Goal: Ask a question: Seek information or help from site administrators or community

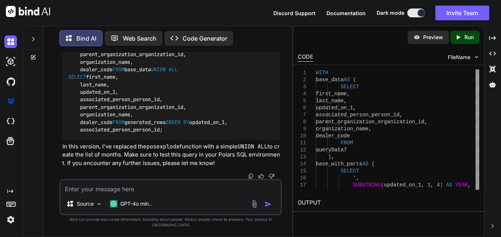
scroll to position [1660, 0]
drag, startPoint x: 81, startPoint y: 82, endPoint x: 108, endPoint y: 127, distance: 52.8
copy code "all_months AS ( SELECT LPAD(month_num, 2 , '0' ) AS gen_month FROM ( SELECT 1 A…"
click at [192, 193] on textarea at bounding box center [171, 186] width 220 height 13
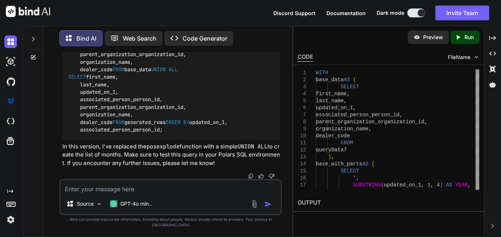
paste textarea "all_months AS ( SELECT LPAD(month_num, 2, '0') AS gen_month FROM (SELECT 1 AS m…"
type textarea "all_months AS ( SELECT LPAD(month_num, 2, '0') AS gen_month FROM (SELECT 1 AS m…"
type textarea "x"
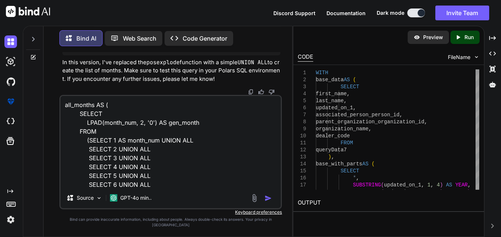
scroll to position [63, 0]
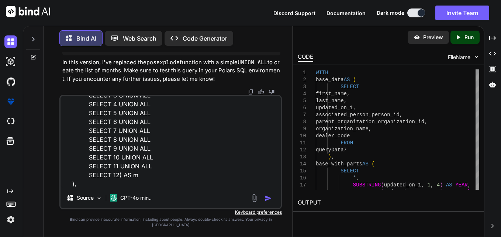
type textarea "all_months AS ( SELECT LPAD(month_num, 2, '0') AS gen_month FROM (SELECT 1 AS m…"
type textarea "x"
type textarea "all_months AS ( SELECT LPAD(month_num, 2, '0') AS gen_month FROM (SELECT 1 AS m…"
type textarea "x"
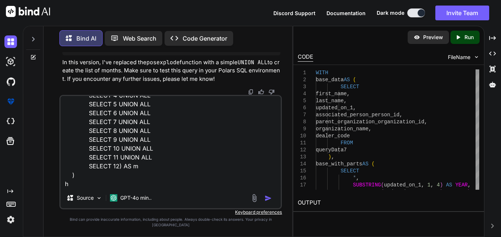
type textarea "all_months AS ( SELECT LPAD(month_num, 2, '0') AS gen_month FROM (SELECT 1 AS m…"
type textarea "x"
type textarea "all_months AS ( SELECT LPAD(month_num, 2, '0') AS gen_month FROM (SELECT 1 AS m…"
type textarea "x"
type textarea "all_months AS ( SELECT LPAD(month_num, 2, '0') AS gen_month FROM (SELECT 1 AS m…"
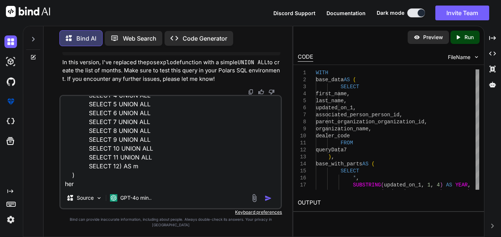
type textarea "x"
type textarea "all_months AS ( SELECT LPAD(month_num, 2, '0') AS gen_month FROM (SELECT 1 AS m…"
type textarea "x"
type textarea "all_months AS ( SELECT LPAD(month_num, 2, '0') AS gen_month FROM (SELECT 1 AS m…"
type textarea "x"
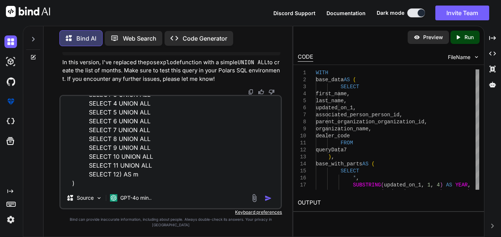
type textarea "all_months AS ( SELECT LPAD(month_num, 2, '0') AS gen_month FROM (SELECT 1 AS m…"
type textarea "x"
type textarea "all_months AS ( SELECT LPAD(month_num, 2, '0') AS gen_month FROM (SELECT 1 AS m…"
type textarea "x"
type textarea "all_months AS ( SELECT LPAD(month_num, 2, '0') AS gen_month FROM (SELECT 1 AS m…"
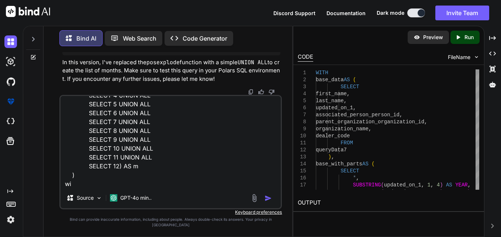
type textarea "x"
type textarea "all_months AS ( SELECT LPAD(month_num, 2, '0') AS gen_month FROM (SELECT 1 AS m…"
type textarea "x"
type textarea "all_months AS ( SELECT LPAD(month_num, 2, '0') AS gen_month FROM (SELECT 1 AS m…"
type textarea "x"
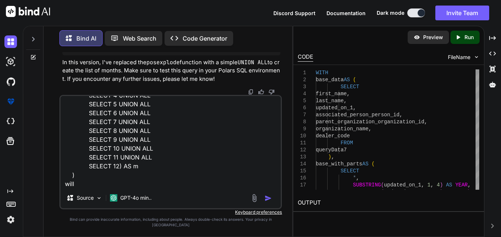
type textarea "all_months AS ( SELECT LPAD(month_num, 2, '0') AS gen_month FROM (SELECT 1 AS m…"
type textarea "x"
type textarea "all_months AS ( SELECT LPAD(month_num, 2, '0') AS gen_month FROM (SELECT 1 AS m…"
type textarea "x"
type textarea "all_months AS ( SELECT LPAD(month_num, 2, '0') AS gen_month FROM (SELECT 1 AS m…"
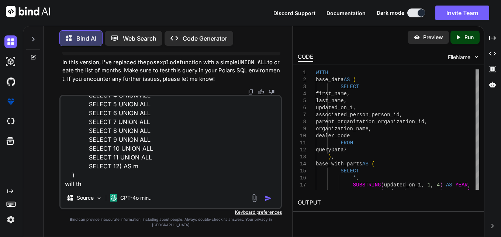
type textarea "x"
type textarea "all_months AS ( SELECT LPAD(month_num, 2, '0') AS gen_month FROM (SELECT 1 AS m…"
type textarea "x"
type textarea "all_months AS ( SELECT LPAD(month_num, 2, '0') AS gen_month FROM (SELECT 1 AS m…"
type textarea "x"
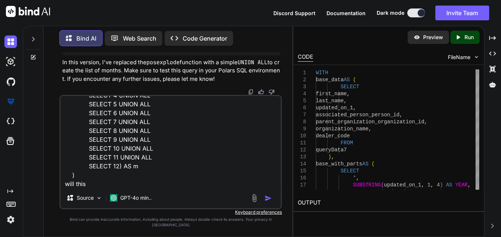
type textarea "all_months AS ( SELECT LPAD(month_num, 2, '0') AS gen_month FROM (SELECT 1 AS m…"
type textarea "x"
type textarea "all_months AS ( SELECT LPAD(month_num, 2, '0') AS gen_month FROM (SELECT 1 AS m…"
type textarea "x"
type textarea "all_months AS ( SELECT LPAD(month_num, 2, '0') AS gen_month FROM (SELECT 1 AS m…"
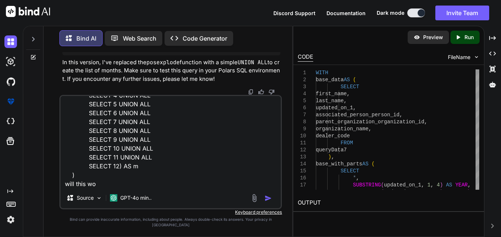
type textarea "x"
type textarea "all_months AS ( SELECT LPAD(month_num, 2, '0') AS gen_month FROM (SELECT 1 AS m…"
type textarea "x"
type textarea "all_months AS ( SELECT LPAD(month_num, 2, '0') AS gen_month FROM (SELECT 1 AS m…"
type textarea "x"
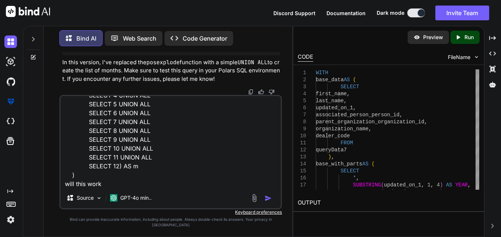
type textarea "all_months AS ( SELECT LPAD(month_num, 2, '0') AS gen_month FROM (SELECT 1 AS m…"
type textarea "x"
type textarea "all_months AS ( SELECT LPAD(month_num, 2, '0') AS gen_month FROM (SELECT 1 AS m…"
type textarea "x"
type textarea "all_months AS ( SELECT LPAD(month_num, 2, '0') AS gen_month FROM (SELECT 1 AS m…"
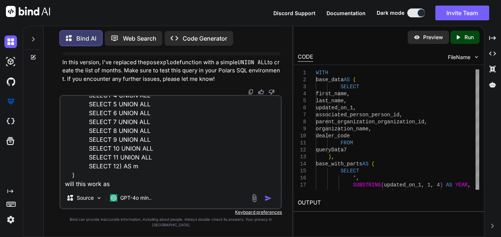
type textarea "x"
type textarea "all_months AS ( SELECT LPAD(month_num, 2, '0') AS gen_month FROM (SELECT 1 AS m…"
type textarea "x"
type textarea "all_months AS ( SELECT LPAD(month_num, 2, '0') AS gen_month FROM (SELECT 1 AS m…"
type textarea "x"
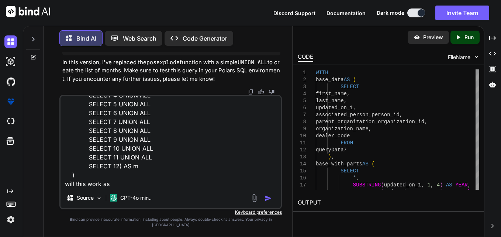
type textarea "all_months AS ( SELECT LPAD(month_num, 2, '0') AS gen_month FROM (SELECT 1 AS m…"
type textarea "x"
type textarea "all_months AS ( SELECT LPAD(month_num, 2, '0') AS gen_month FROM (SELECT 1 AS m…"
type textarea "x"
type textarea "all_months AS ( SELECT LPAD(month_num, 2, '0') AS gen_month FROM (SELECT 1 AS m…"
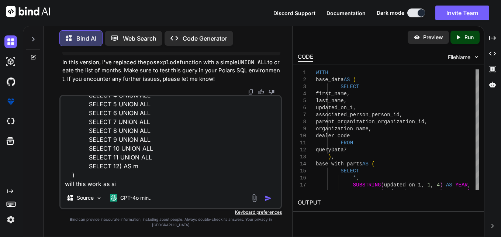
type textarea "x"
type textarea "all_months AS ( SELECT LPAD(month_num, 2, '0') AS gen_month FROM (SELECT 1 AS m…"
type textarea "x"
type textarea "all_months AS ( SELECT LPAD(month_num, 2, '0') AS gen_month FROM (SELECT 1 AS m…"
type textarea "x"
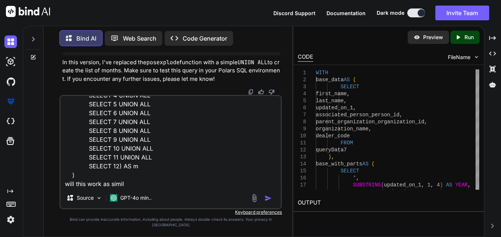
type textarea "all_months AS ( SELECT LPAD(month_num, 2, '0') AS gen_month FROM (SELECT 1 AS m…"
type textarea "x"
type textarea "all_months AS ( SELECT LPAD(month_num, 2, '0') AS gen_month FROM (SELECT 1 AS m…"
type textarea "x"
type textarea "all_months AS ( SELECT LPAD(month_num, 2, '0') AS gen_month FROM (SELECT 1 AS m…"
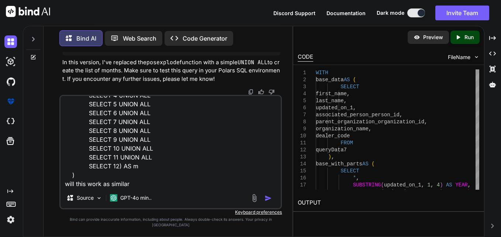
type textarea "x"
type textarea "all_months AS ( SELECT LPAD(month_num, 2, '0') AS gen_month FROM (SELECT 1 AS m…"
type textarea "x"
type textarea "all_months AS ( SELECT LPAD(month_num, 2, '0') AS gen_month FROM (SELECT 1 AS m…"
type textarea "x"
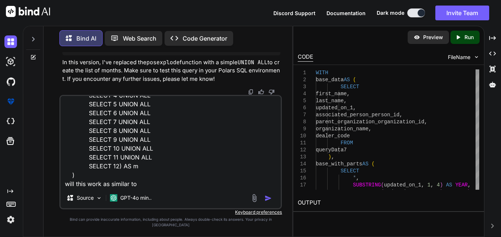
type textarea "all_months AS ( SELECT LPAD(month_num, 2, '0') AS gen_month FROM (SELECT 1 AS m…"
type textarea "x"
type textarea "all_months AS ( SELECT LPAD(month_num, 2, '0') AS gen_month FROM (SELECT 1 AS m…"
type textarea "x"
type textarea "all_months AS ( SELECT LPAD(month_num, 2, '0') AS gen_month FROM (SELECT 1 AS m…"
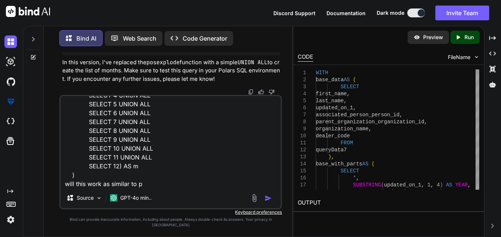
type textarea "x"
type textarea "all_months AS ( SELECT LPAD(month_num, 2, '0') AS gen_month FROM (SELECT 1 AS m…"
type textarea "x"
type textarea "all_months AS ( SELECT LPAD(month_num, 2, '0') AS gen_month FROM (SELECT 1 AS m…"
type textarea "x"
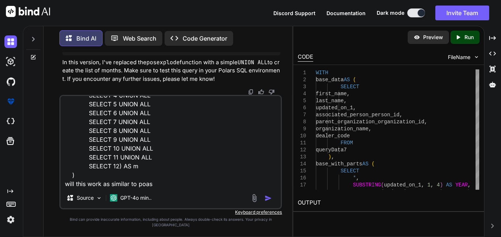
type textarea "all_months AS ( SELECT LPAD(month_num, 2, '0') AS gen_month FROM (SELECT 1 AS m…"
type textarea "x"
type textarea "all_months AS ( SELECT LPAD(month_num, 2, '0') AS gen_month FROM (SELECT 1 AS m…"
type textarea "x"
type textarea "all_months AS ( SELECT LPAD(month_num, 2, '0') AS gen_month FROM (SELECT 1 AS m…"
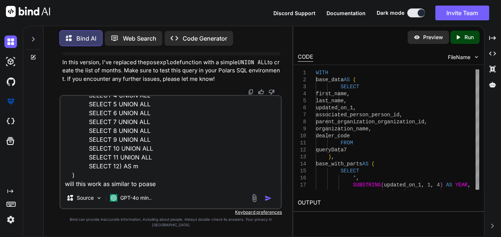
type textarea "x"
type textarea "all_months AS ( SELECT LPAD(month_num, 2, '0') AS gen_month FROM (SELECT 1 AS m…"
type textarea "x"
type textarea "all_months AS ( SELECT LPAD(month_num, 2, '0') AS gen_month FROM (SELECT 1 AS m…"
type textarea "x"
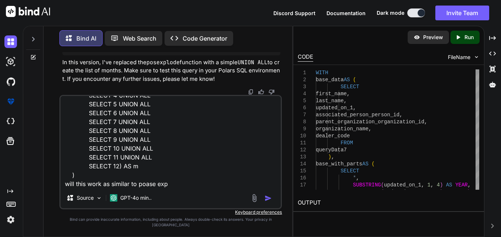
type textarea "all_months AS ( SELECT LPAD(month_num, 2, '0') AS gen_month FROM (SELECT 1 AS m…"
type textarea "x"
type textarea "all_months AS ( SELECT LPAD(month_num, 2, '0') AS gen_month FROM (SELECT 1 AS m…"
type textarea "x"
type textarea "all_months AS ( SELECT LPAD(month_num, 2, '0') AS gen_month FROM (SELECT 1 AS m…"
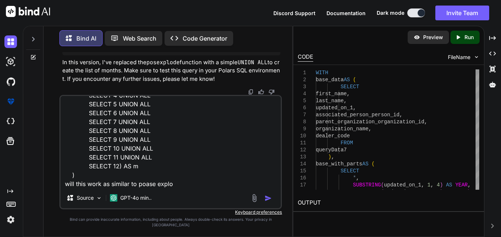
type textarea "x"
type textarea "all_months AS ( SELECT LPAD(month_num, 2, '0') AS gen_month FROM (SELECT 1 AS m…"
type textarea "x"
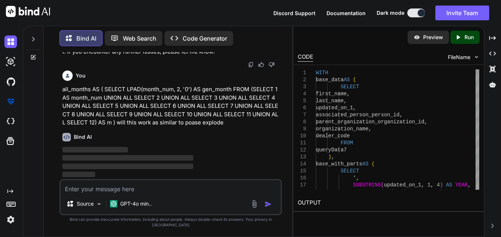
scroll to position [2098, 0]
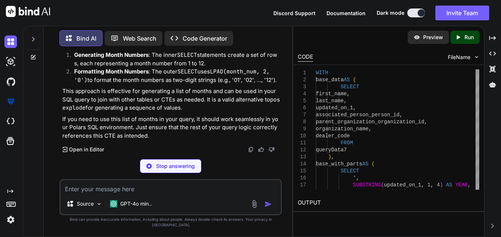
type textarea "x"
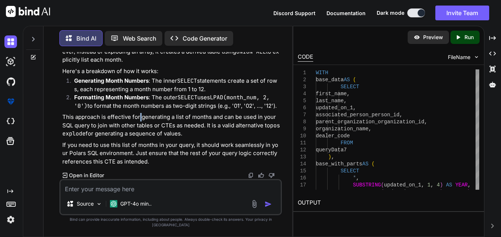
click at [140, 116] on div "Yes, the all_months CTE (Common Table Expression) you provided will work simila…" at bounding box center [171, 98] width 218 height 135
click at [200, 146] on div "Yes, the all_months CTE (Common Table Expression) you provided will work simila…" at bounding box center [171, 98] width 218 height 135
click at [187, 166] on p "If you need to use this list of months in your query, it should work seamlessly…" at bounding box center [171, 153] width 218 height 25
click at [167, 193] on textarea at bounding box center [171, 186] width 220 height 13
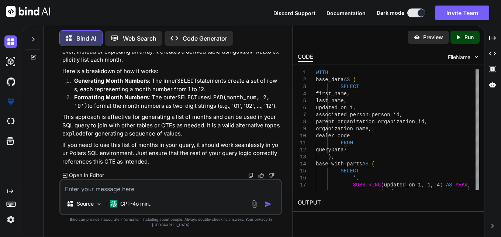
type textarea "b"
type textarea "x"
type textarea "bu"
type textarea "x"
type textarea "but"
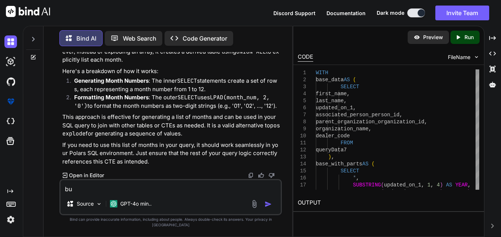
type textarea "x"
type textarea "but"
type textarea "x"
type textarea "but i"
type textarea "x"
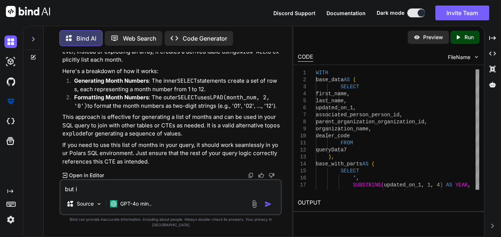
type textarea "but in"
type textarea "x"
type textarea "but int"
type textarea "x"
type textarea "but inth"
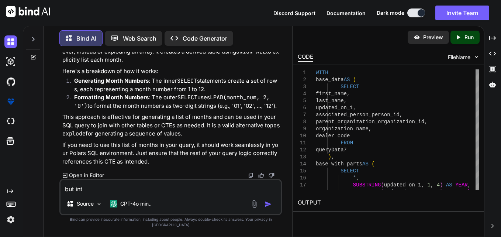
type textarea "x"
type textarea "but inthe"
type textarea "x"
type textarea "but inthe"
type textarea "x"
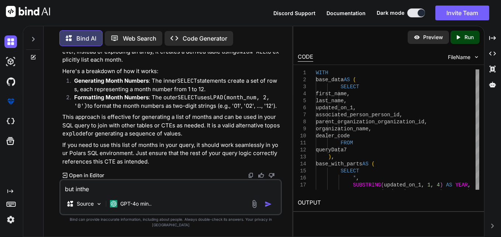
type textarea "but inthe"
type textarea "x"
type textarea "but inth"
type textarea "x"
type textarea "but int"
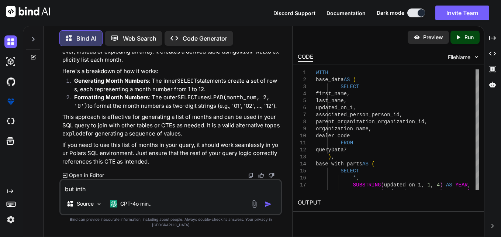
type textarea "x"
type textarea "but in"
type textarea "x"
type textarea "but in"
type textarea "x"
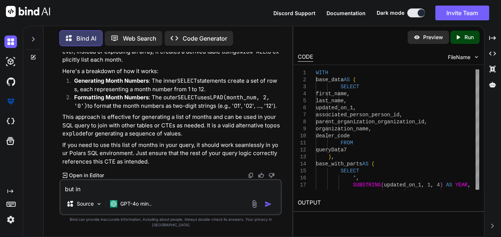
type textarea "but in t"
type textarea "x"
type textarea "but in th"
type textarea "x"
type textarea "but in the"
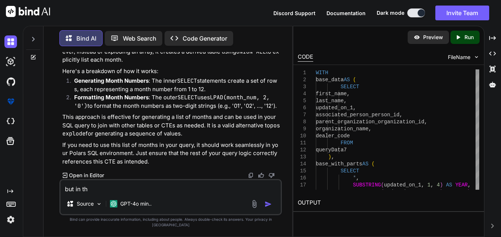
type textarea "x"
type textarea "but in the"
type textarea "x"
type textarea "but in the r"
type textarea "x"
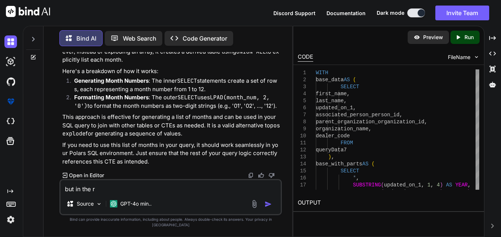
type textarea "but in the re"
type textarea "x"
type textarea "but in the rea"
type textarea "x"
type textarea "but in the real"
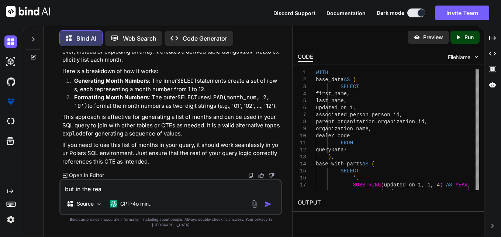
type textarea "x"
type textarea "but in the real"
type textarea "x"
type textarea "but in the real f"
type textarea "x"
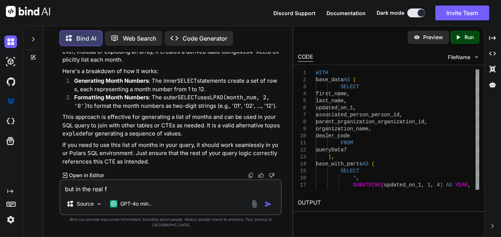
type textarea "but in the real"
type textarea "x"
type textarea "but in the real q"
type textarea "x"
type textarea "but in the real qu"
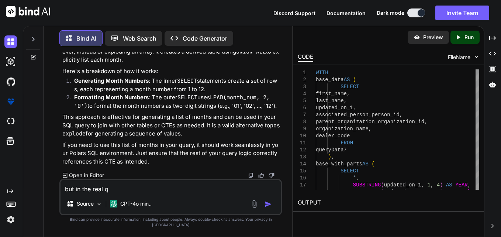
type textarea "x"
type textarea "but in the real que"
type textarea "x"
type textarea "but in the real quer"
type textarea "x"
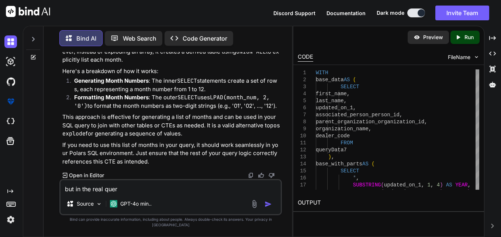
type textarea "but in the real query"
type textarea "x"
type textarea "but in the real query"
type textarea "x"
click at [169, 190] on textarea "but in the real query" at bounding box center [171, 186] width 220 height 13
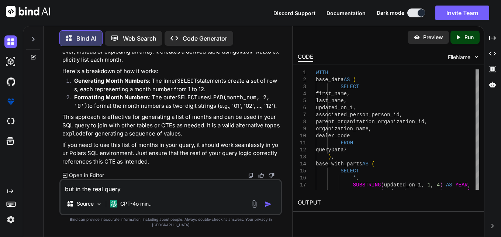
type textarea "but in the real query w"
type textarea "x"
type textarea "but in the real query wh"
type textarea "x"
type textarea "but in the real query whi"
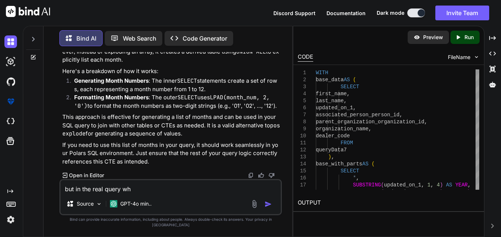
type textarea "x"
type textarea "but in the real query whic"
type textarea "x"
type textarea "but in the real query which"
type textarea "x"
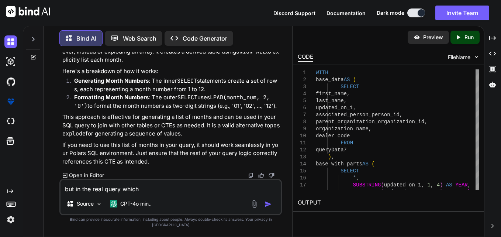
type textarea "but in the real query which"
type textarea "x"
type textarea "but in the real query which i"
type textarea "x"
type textarea "but in the real query which is"
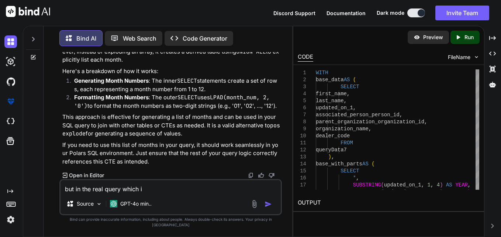
type textarea "x"
type textarea "but in the real query which is"
type textarea "x"
type textarea "but in the real query which is t"
type textarea "x"
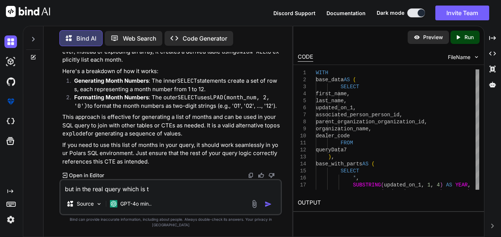
type textarea "but in the real query which is th"
type textarea "x"
type textarea "but in the real query which is thi"
type textarea "x"
type textarea "but in the real query which is this"
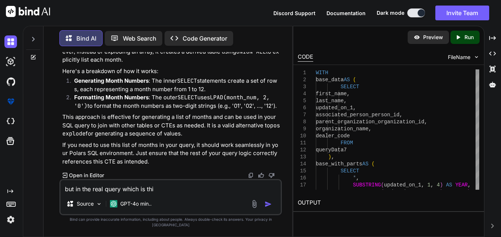
type textarea "x"
type textarea "but in the real query which is this"
type textarea "x"
paste textarea "all_months AS( SELECT LPAD(month_num, 2, '0') AS gen_month FROM ( SELECT posexp…"
type textarea "but in the real query which is this all_months AS( SELECT LPAD(month_num, 2, '0…"
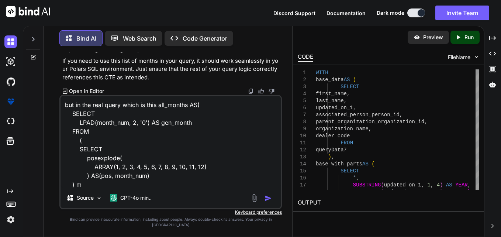
scroll to position [10, 0]
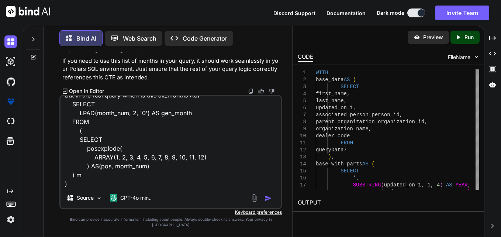
type textarea "x"
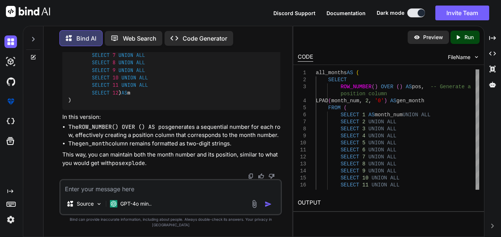
scroll to position [2468, 0]
click at [155, 193] on textarea at bounding box center [171, 186] width 220 height 13
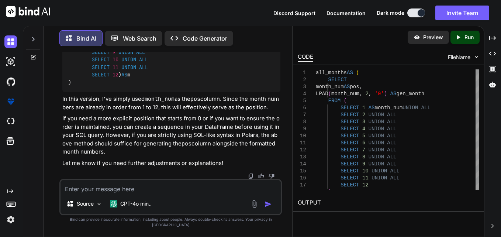
scroll to position [2812, 0]
